Goal: Use online tool/utility: Use online tool/utility

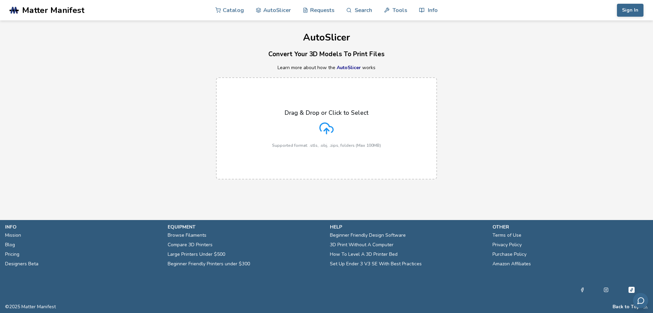
click at [321, 115] on p "Drag & Drop or Click to Select" at bounding box center [327, 112] width 84 height 7
click at [0, 0] on input "Drag & Drop or Click to Select Supported format: .stls, .obj, .zips, folders (M…" at bounding box center [0, 0] width 0 height 0
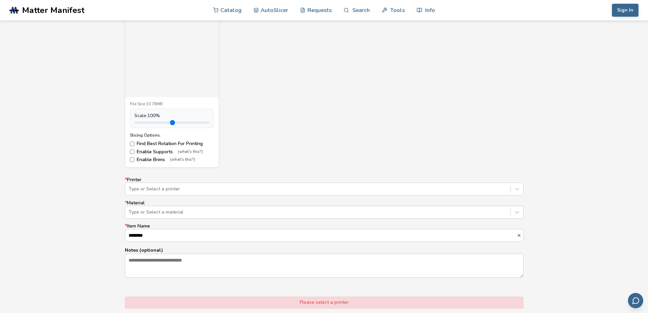
scroll to position [298, 0]
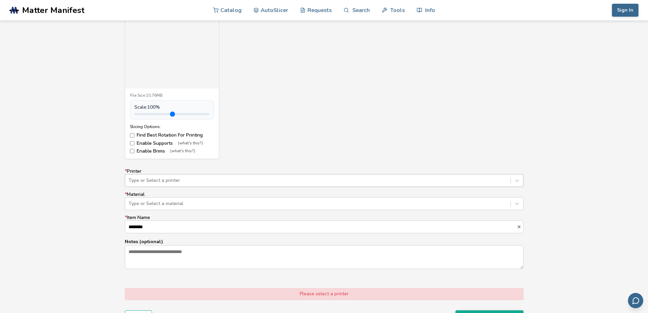
click at [503, 180] on div at bounding box center [318, 180] width 379 height 7
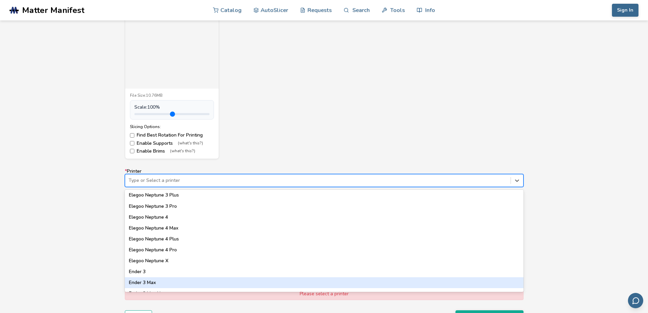
scroll to position [318, 0]
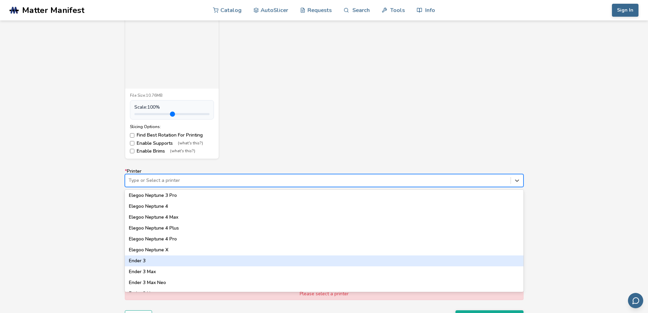
click at [138, 261] on div "Ender 3" at bounding box center [324, 260] width 399 height 11
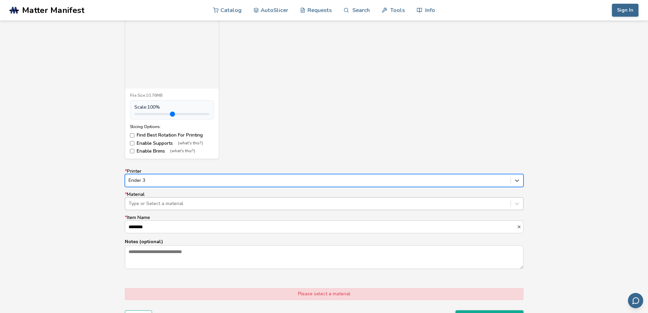
click at [493, 206] on div at bounding box center [318, 203] width 379 height 7
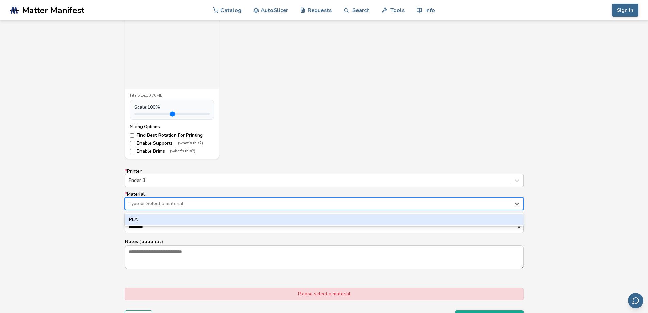
click at [196, 201] on div at bounding box center [318, 203] width 379 height 7
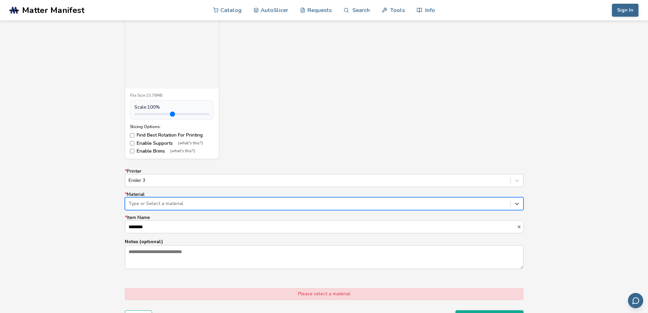
click at [196, 201] on div at bounding box center [318, 203] width 379 height 7
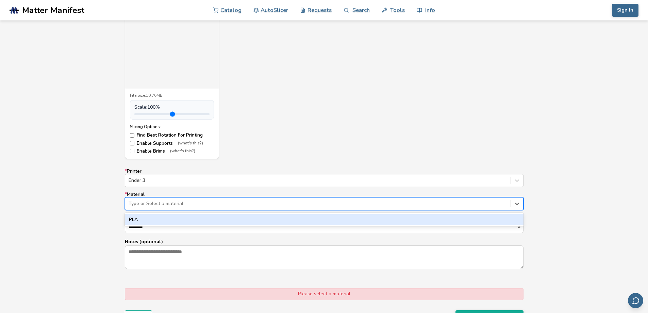
click at [196, 201] on div at bounding box center [318, 203] width 379 height 7
click at [516, 203] on icon at bounding box center [517, 203] width 4 height 2
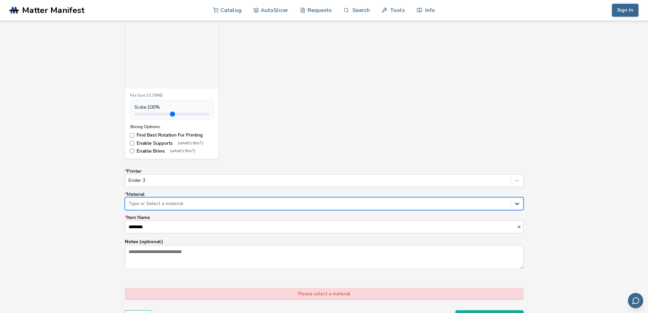
click at [516, 203] on icon at bounding box center [517, 203] width 4 height 2
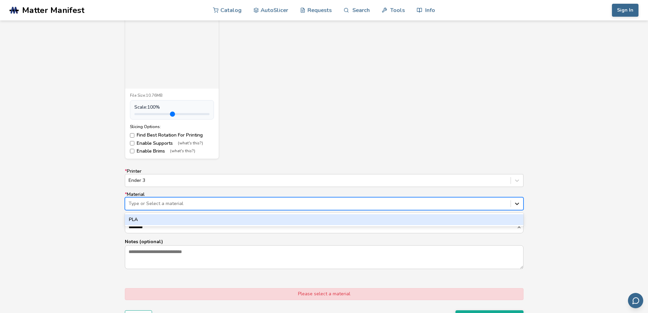
click at [516, 203] on icon at bounding box center [517, 203] width 4 height 2
click at [146, 219] on div "PLA" at bounding box center [324, 219] width 399 height 11
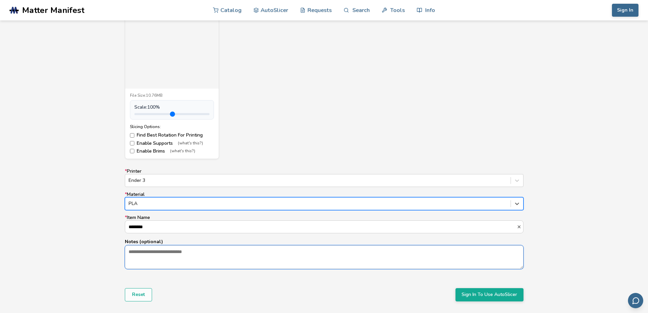
click at [227, 257] on textarea "Notes (optional)" at bounding box center [324, 256] width 398 height 23
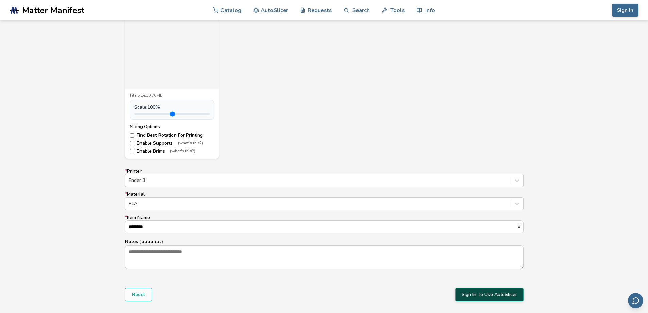
click at [474, 293] on button "Sign In To Use AutoSlicer" at bounding box center [490, 294] width 68 height 13
